Goal: Information Seeking & Learning: Learn about a topic

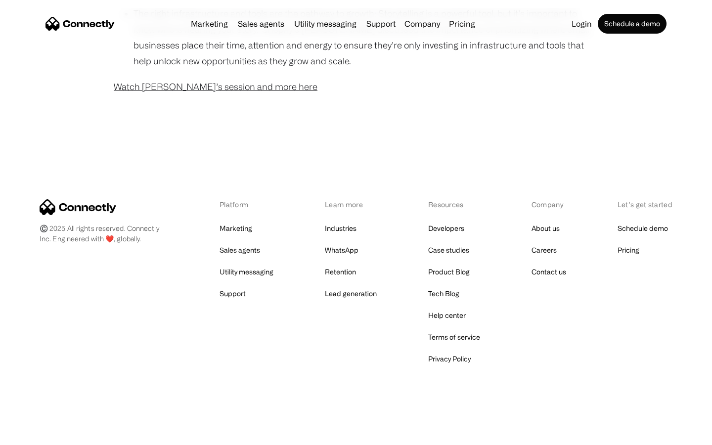
scroll to position [802, 0]
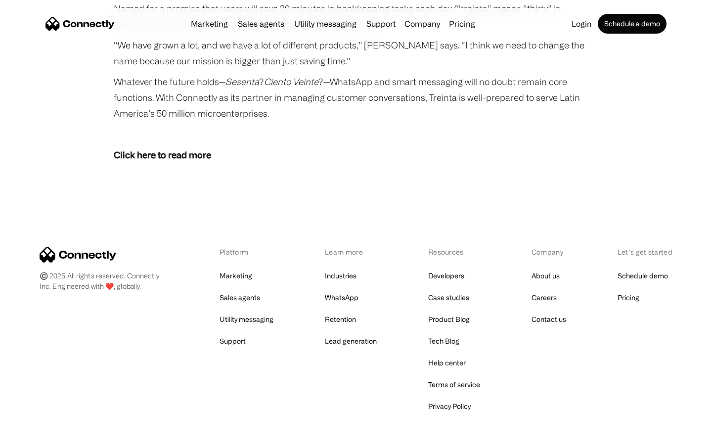
scroll to position [1821, 0]
